Goal: Task Accomplishment & Management: Use online tool/utility

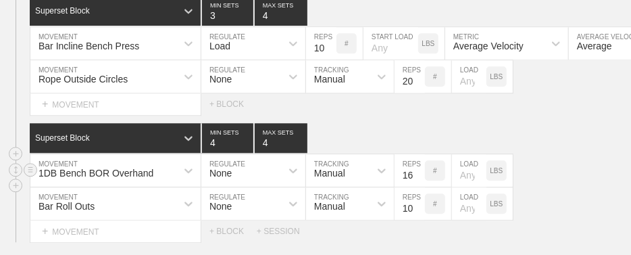
scroll to position [3326, 0]
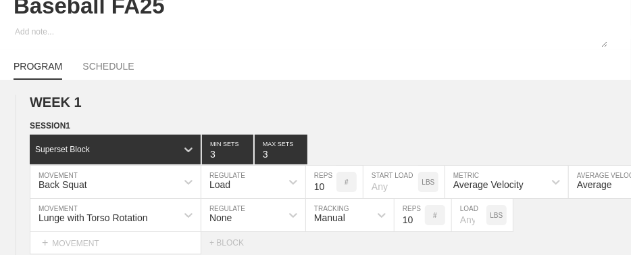
scroll to position [0, 0]
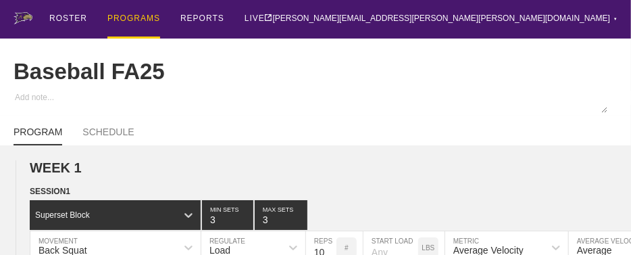
click at [144, 18] on div "PROGRAMS" at bounding box center [133, 19] width 53 height 38
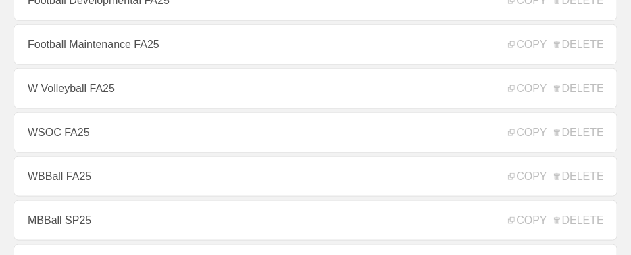
scroll to position [566, 0]
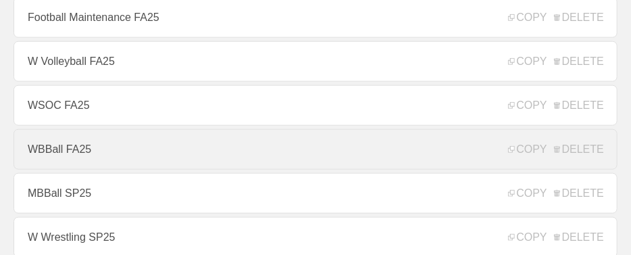
click at [116, 155] on link "WBBall FA25" at bounding box center [316, 149] width 604 height 41
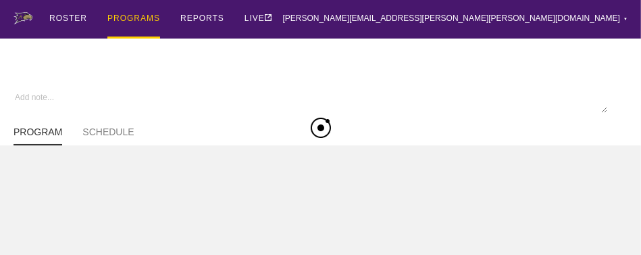
click at [358, 20] on div "ROSTER PROGRAMS REPORTS LIVE [PERSON_NAME][EMAIL_ADDRESS][PERSON_NAME][PERSON_N…" at bounding box center [321, 19] width 614 height 38
type textarea "x"
type input "WBBall FA25"
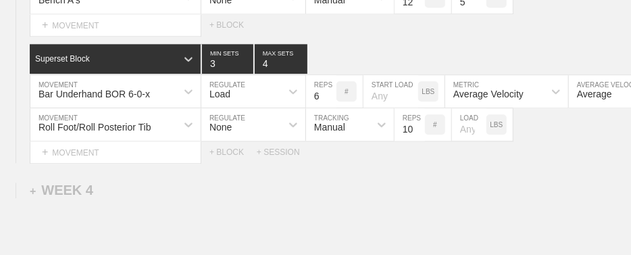
scroll to position [3314, 0]
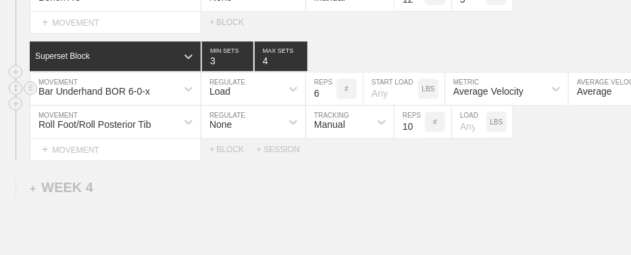
click at [316, 100] on input "6" at bounding box center [321, 88] width 30 height 32
type input "4"
click at [337, 64] on div "Superset Block 3 MIN SETS 4 MAX SETS" at bounding box center [330, 56] width 601 height 30
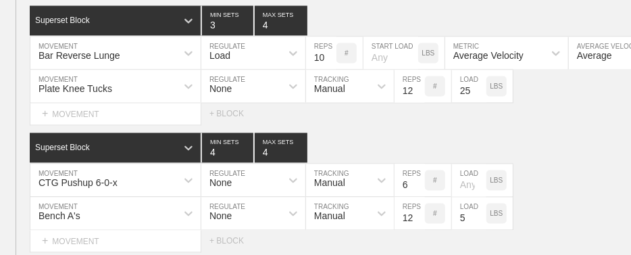
scroll to position [3107, 0]
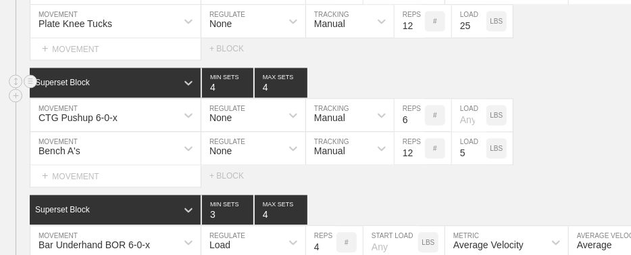
click at [404, 88] on div "Superset Block 4 MIN SETS 4 MAX SETS" at bounding box center [330, 83] width 601 height 30
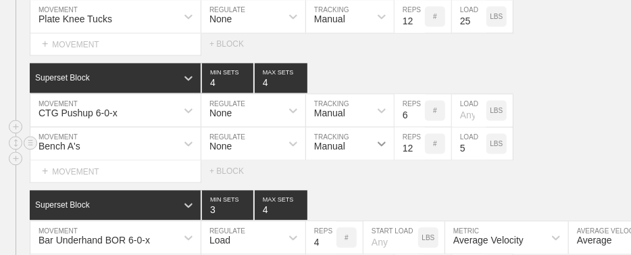
click at [386, 155] on div at bounding box center [381, 143] width 24 height 24
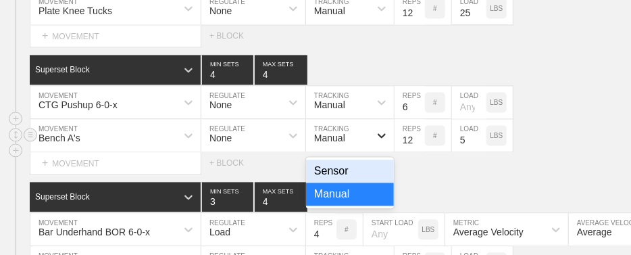
scroll to position [3181, 0]
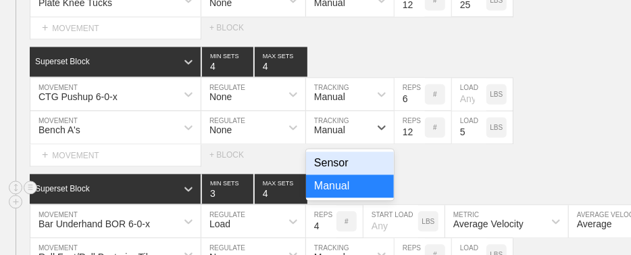
click at [483, 182] on div "Superset Block 3 MIN SETS 4 MAX SETS" at bounding box center [330, 189] width 601 height 30
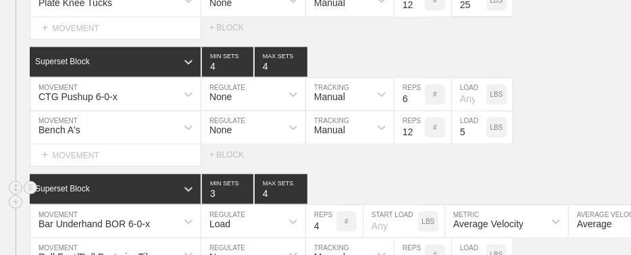
click at [433, 182] on div "Superset Block 3 MIN SETS 4 MAX SETS" at bounding box center [330, 189] width 601 height 30
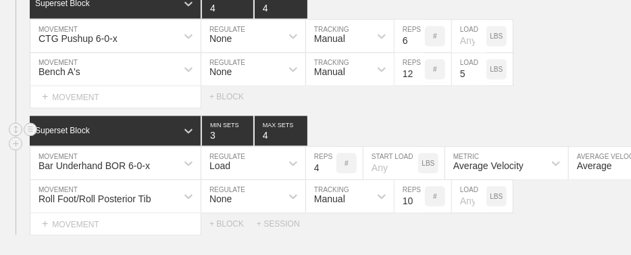
scroll to position [3240, 0]
